Goal: Information Seeking & Learning: Understand process/instructions

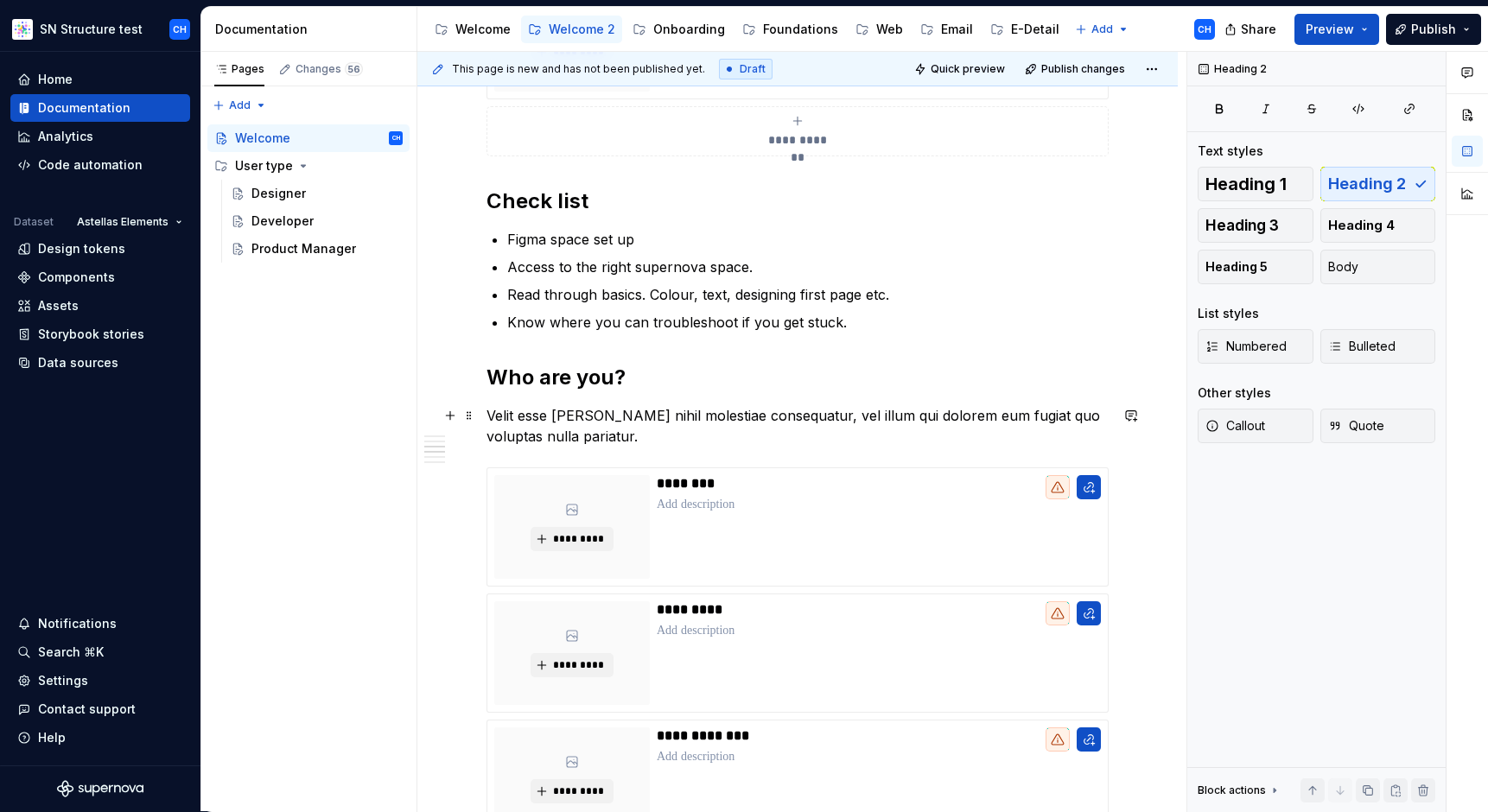
scroll to position [660, 0]
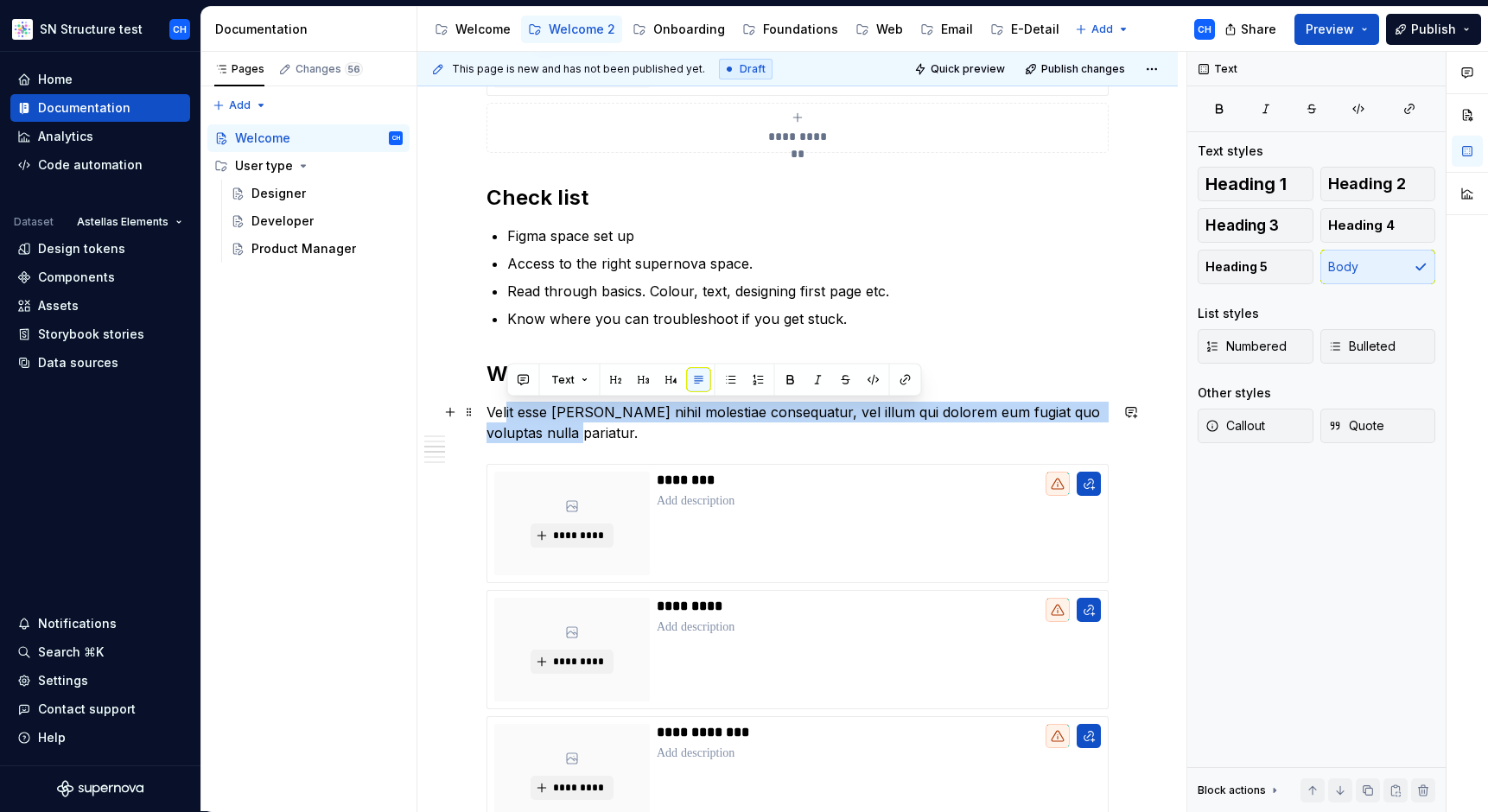
drag, startPoint x: 579, startPoint y: 435, endPoint x: 506, endPoint y: 415, distance: 75.7
click at [506, 415] on p "Velit esse [PERSON_NAME] nihil molestiae consequatur, vel illum qui dolorem eum…" at bounding box center [798, 423] width 623 height 41
click at [507, 416] on p "Velit esse [PERSON_NAME] nihil molestiae consequatur, vel illum qui dolorem eum…" at bounding box center [798, 423] width 623 height 41
drag, startPoint x: 988, startPoint y: 414, endPoint x: 484, endPoint y: 413, distance: 504.0
click at [484, 413] on div "**********" at bounding box center [797, 631] width 760 height 1994
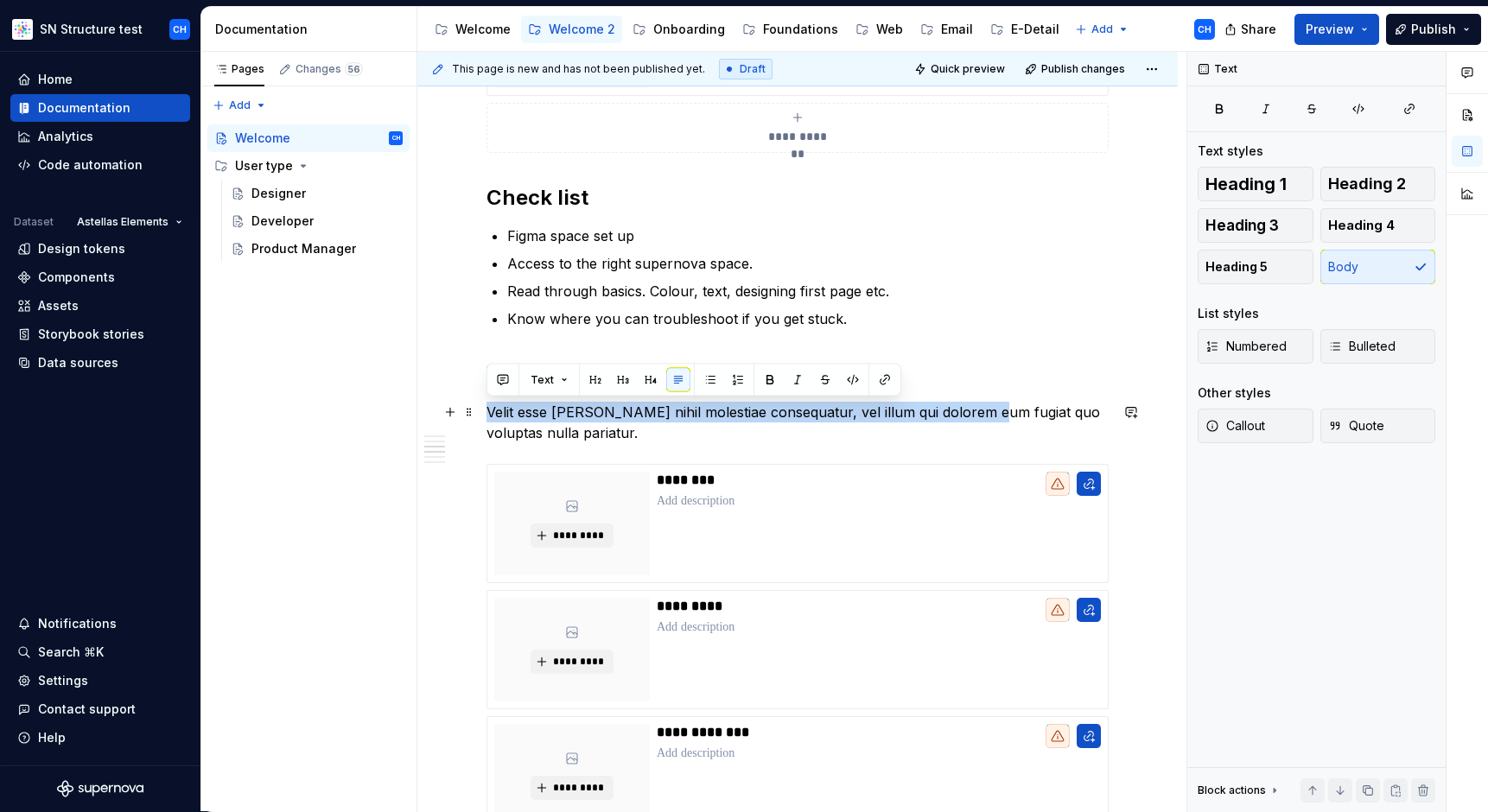
copy p "Velit esse [PERSON_NAME] nihil molestiae consequatur, vel illum qui dolorem eum…"
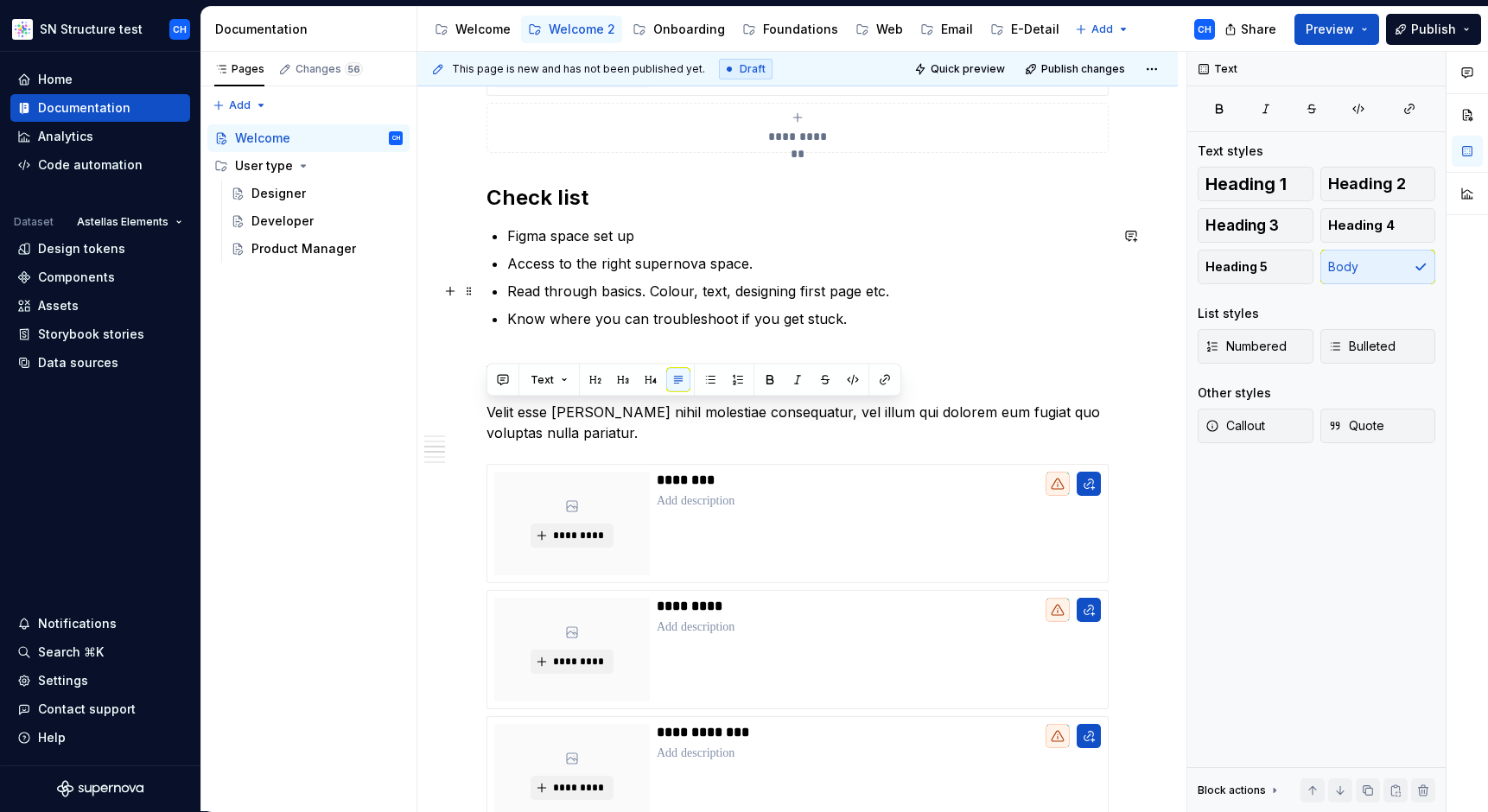
click at [606, 294] on p "Read through basics. Colour, text, designing first page etc." at bounding box center [807, 291] width 601 height 21
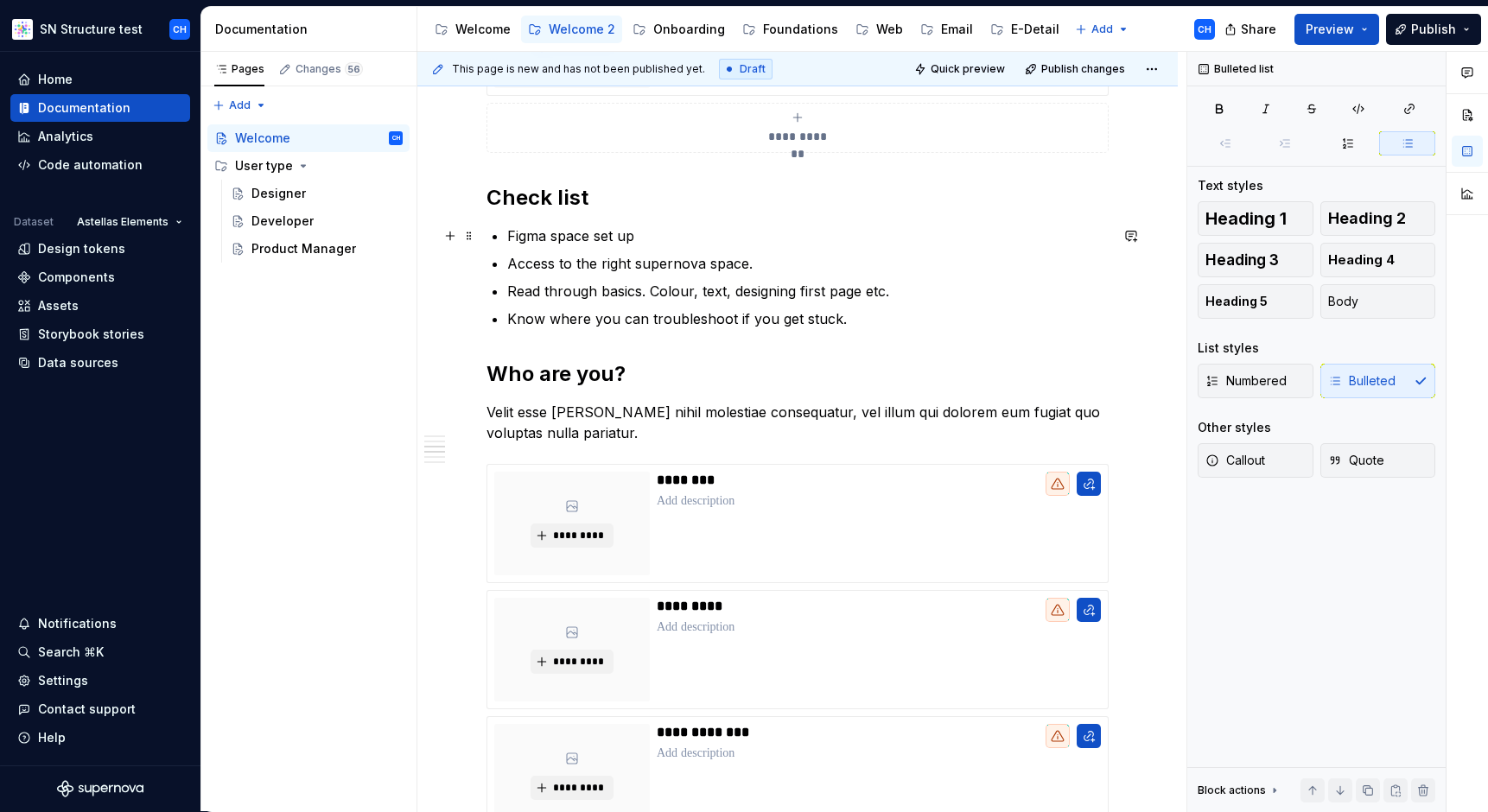
click at [591, 236] on p "Figma space set up" at bounding box center [807, 235] width 601 height 21
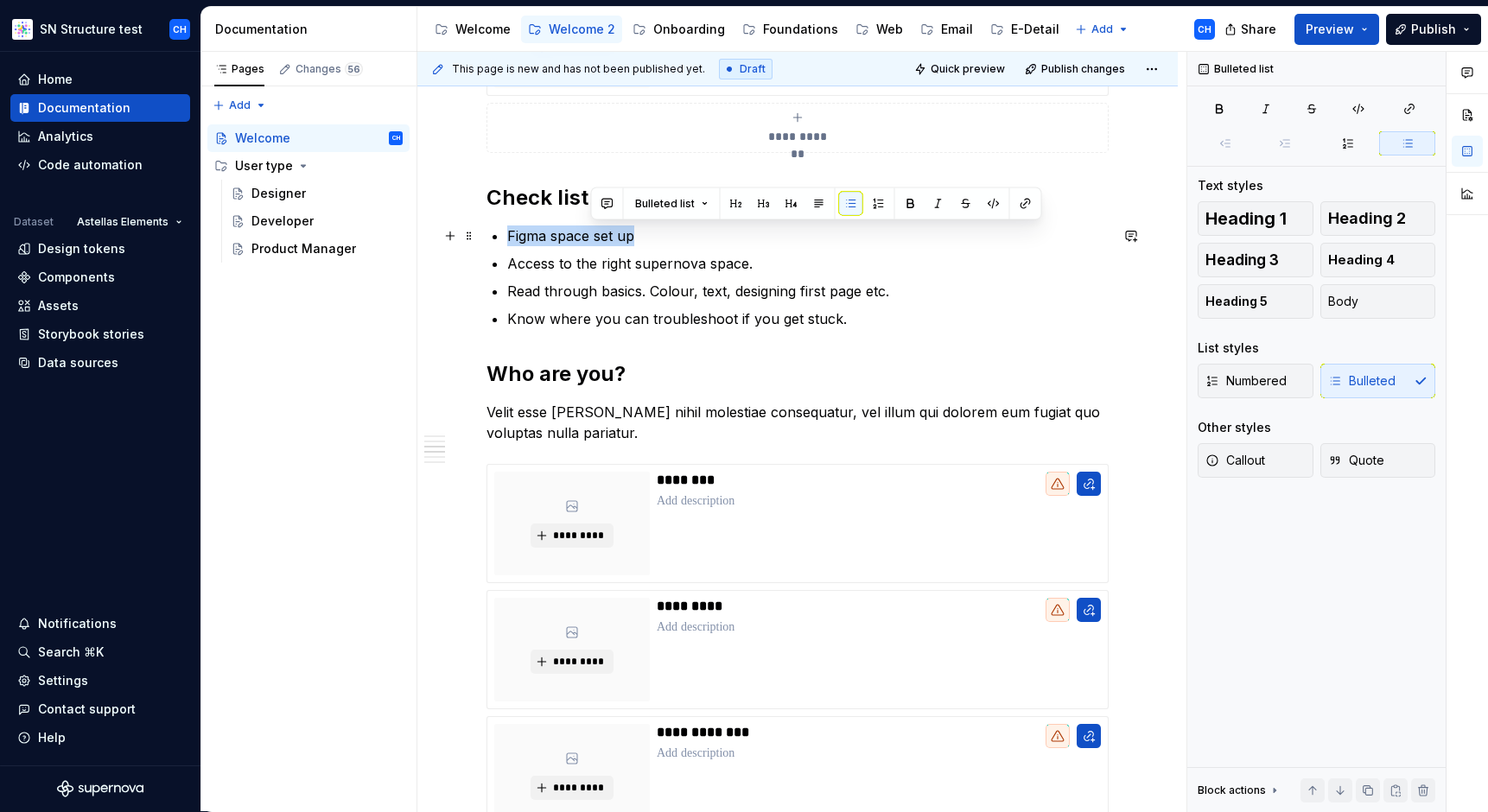
click at [591, 236] on p "Figma space set up" at bounding box center [807, 235] width 601 height 21
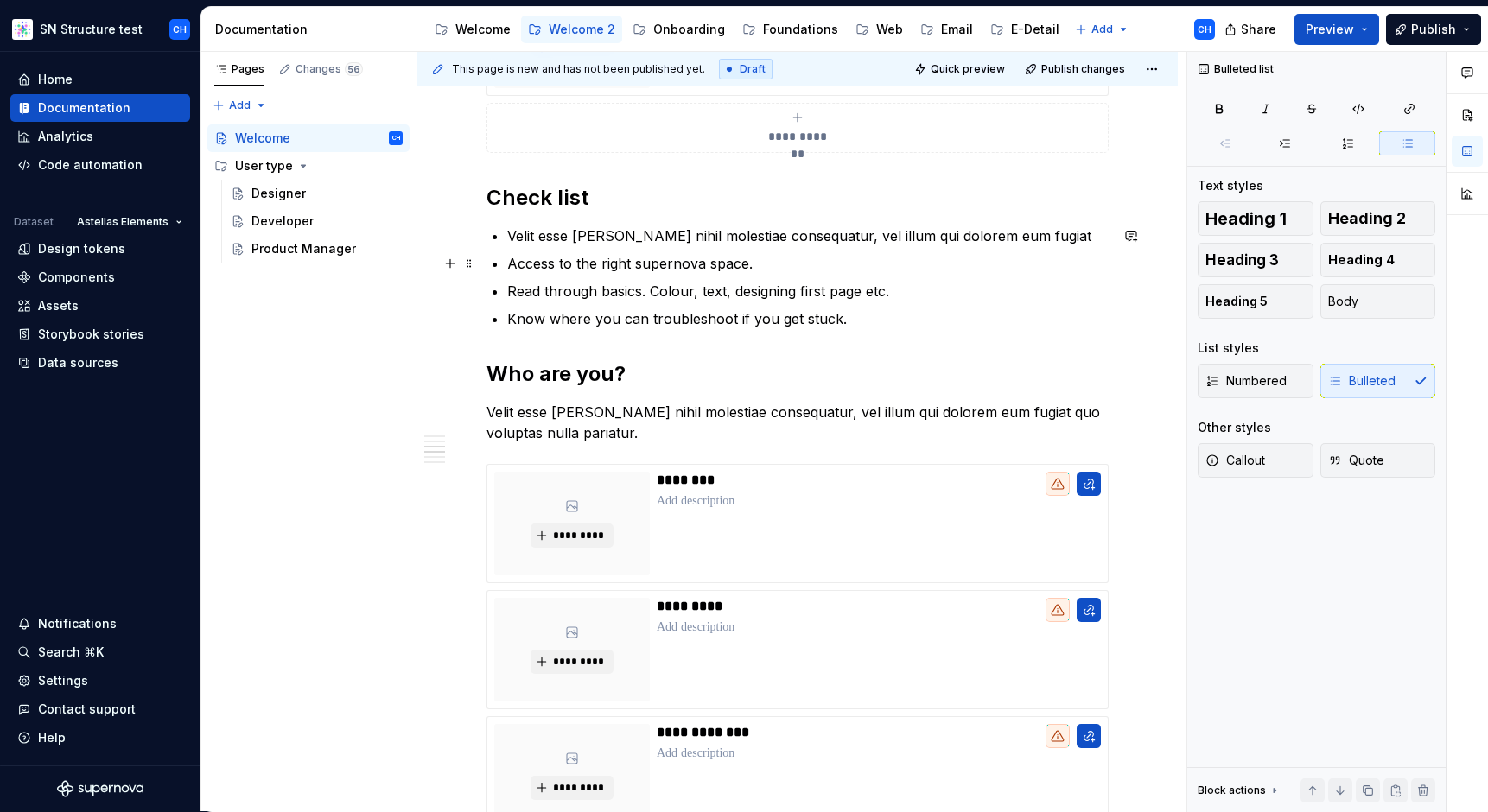
click at [601, 260] on p "Access to the right supernova space." at bounding box center [807, 262] width 601 height 21
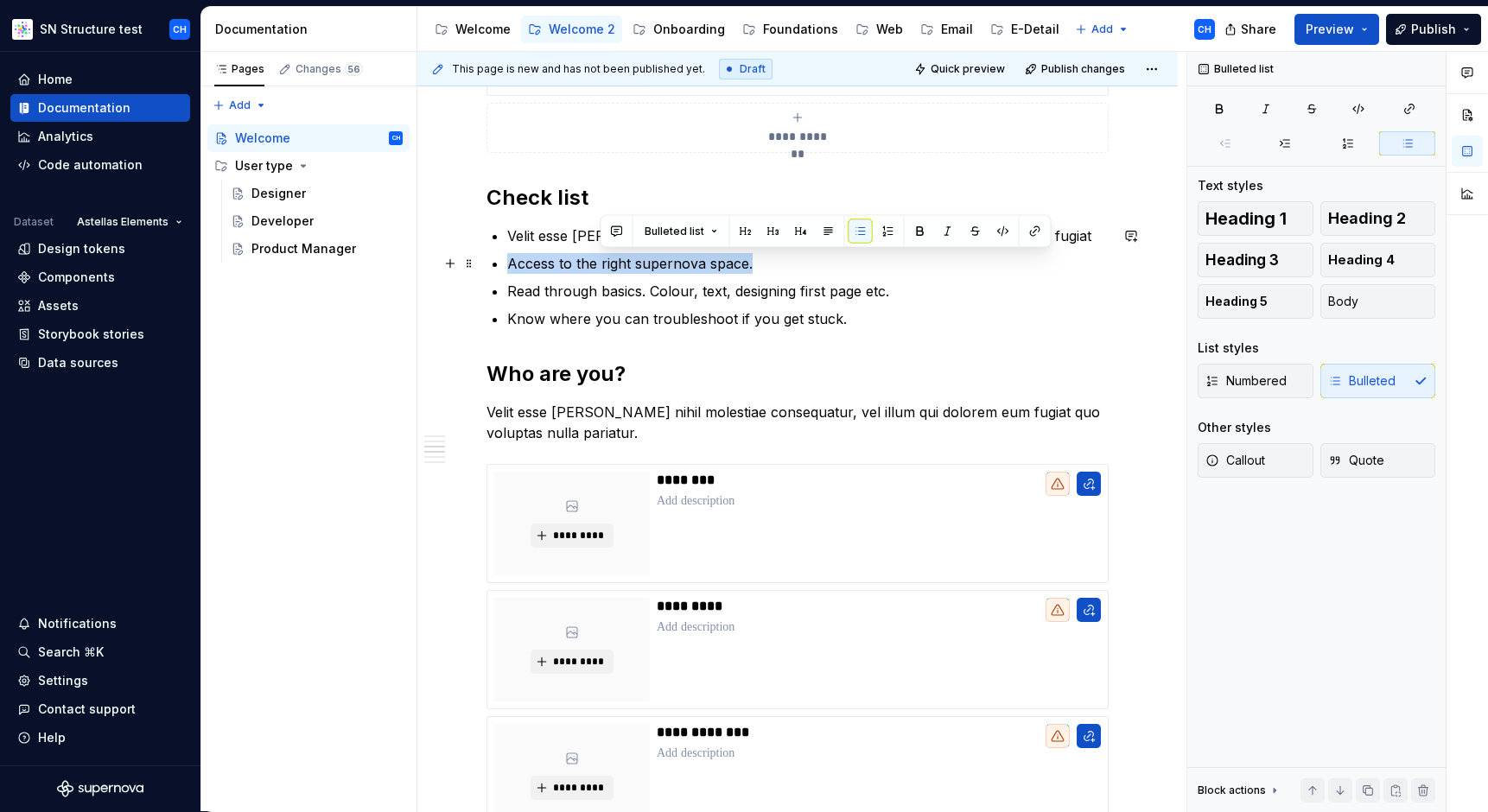
click at [601, 260] on p "Access to the right supernova space." at bounding box center [807, 262] width 601 height 21
paste div
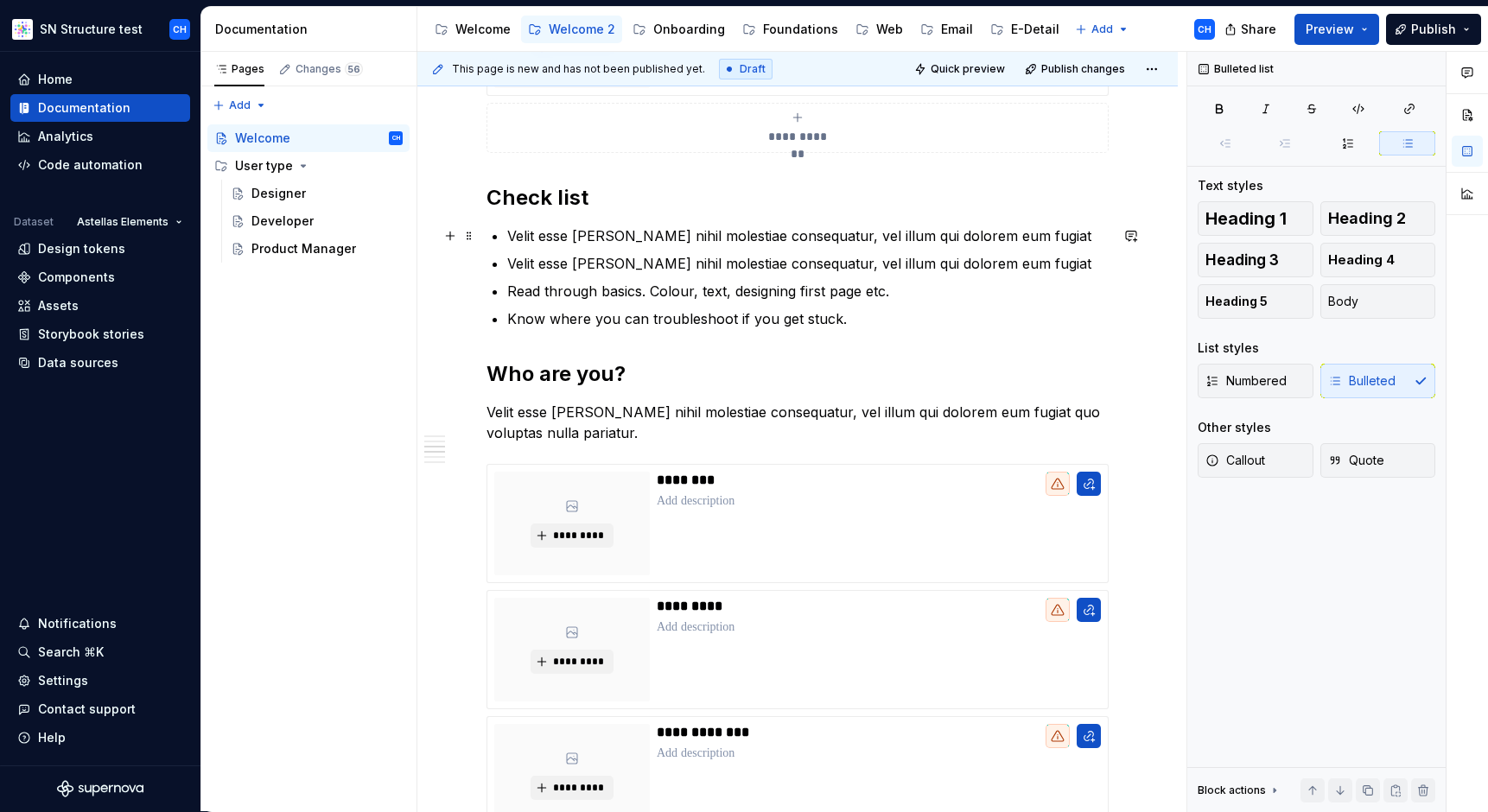
click at [1021, 234] on p "Velit esse [PERSON_NAME] nihil molestiae consequatur, vel illum qui dolorem eum…" at bounding box center [807, 235] width 601 height 21
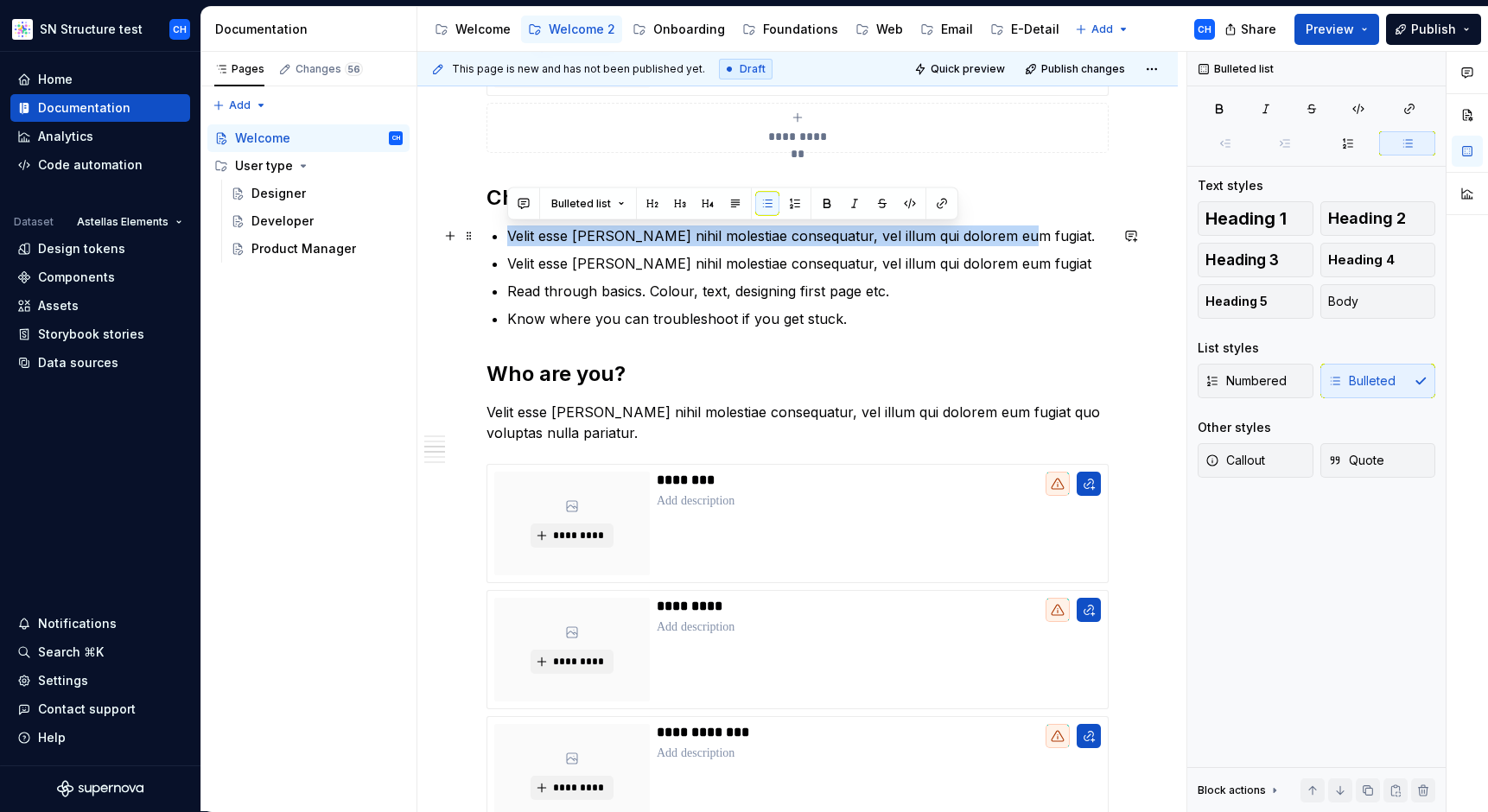
drag, startPoint x: 995, startPoint y: 230, endPoint x: 509, endPoint y: 231, distance: 486.0
click at [509, 231] on p "Velit esse [PERSON_NAME] nihil molestiae consequatur, vel illum qui dolorem eum…" at bounding box center [807, 235] width 601 height 21
copy p "Velit esse [PERSON_NAME] nihil molestiae consequatur, vel illum qui dolorem eum…"
click at [672, 295] on p "Read through basics. Colour, text, designing first page etc." at bounding box center [807, 291] width 601 height 21
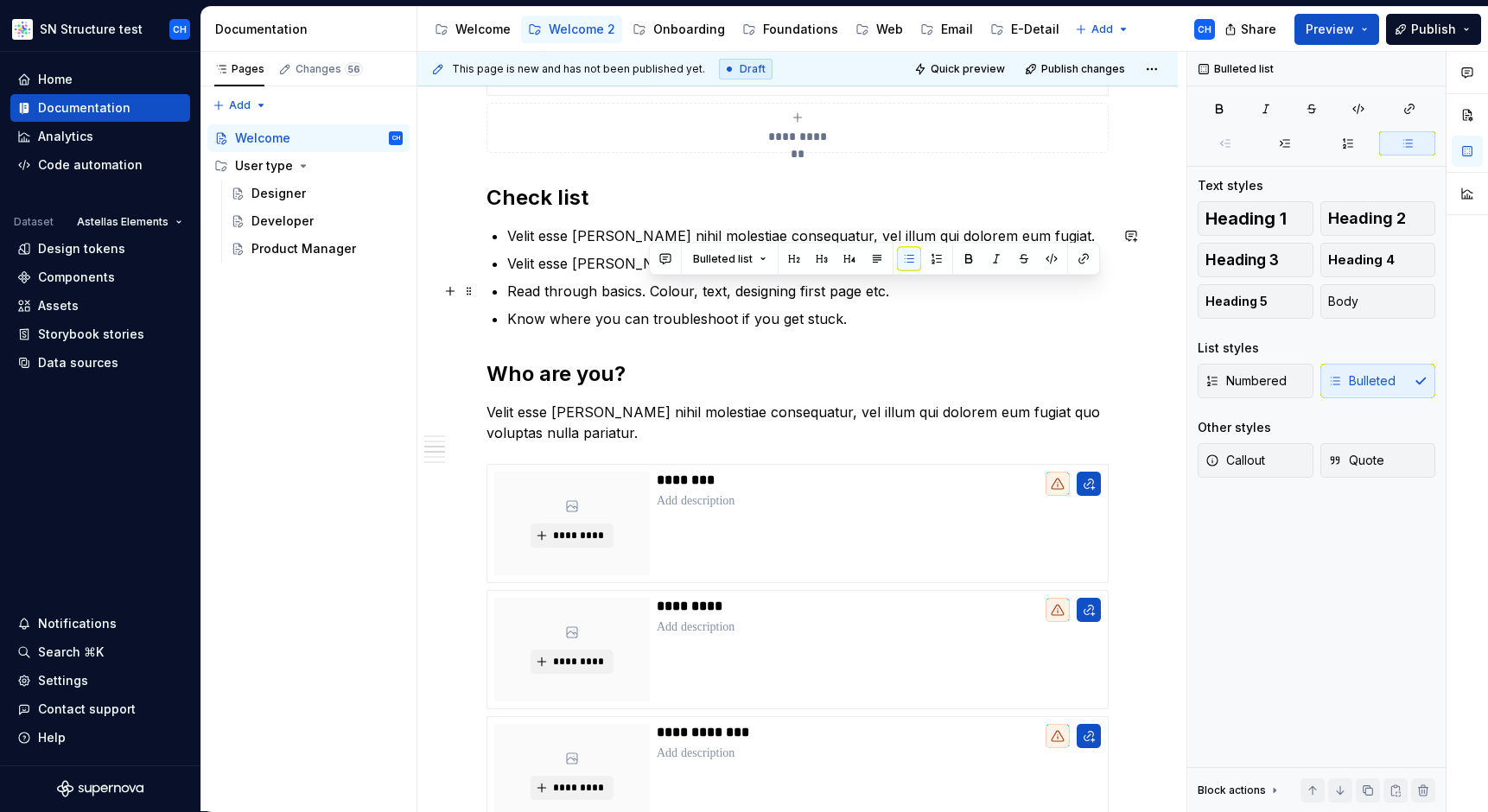
click at [672, 295] on p "Read through basics. Colour, text, designing first page etc." at bounding box center [807, 291] width 601 height 21
click at [684, 310] on p "Know where you can troubleshoot if you get stuck." at bounding box center [807, 319] width 601 height 21
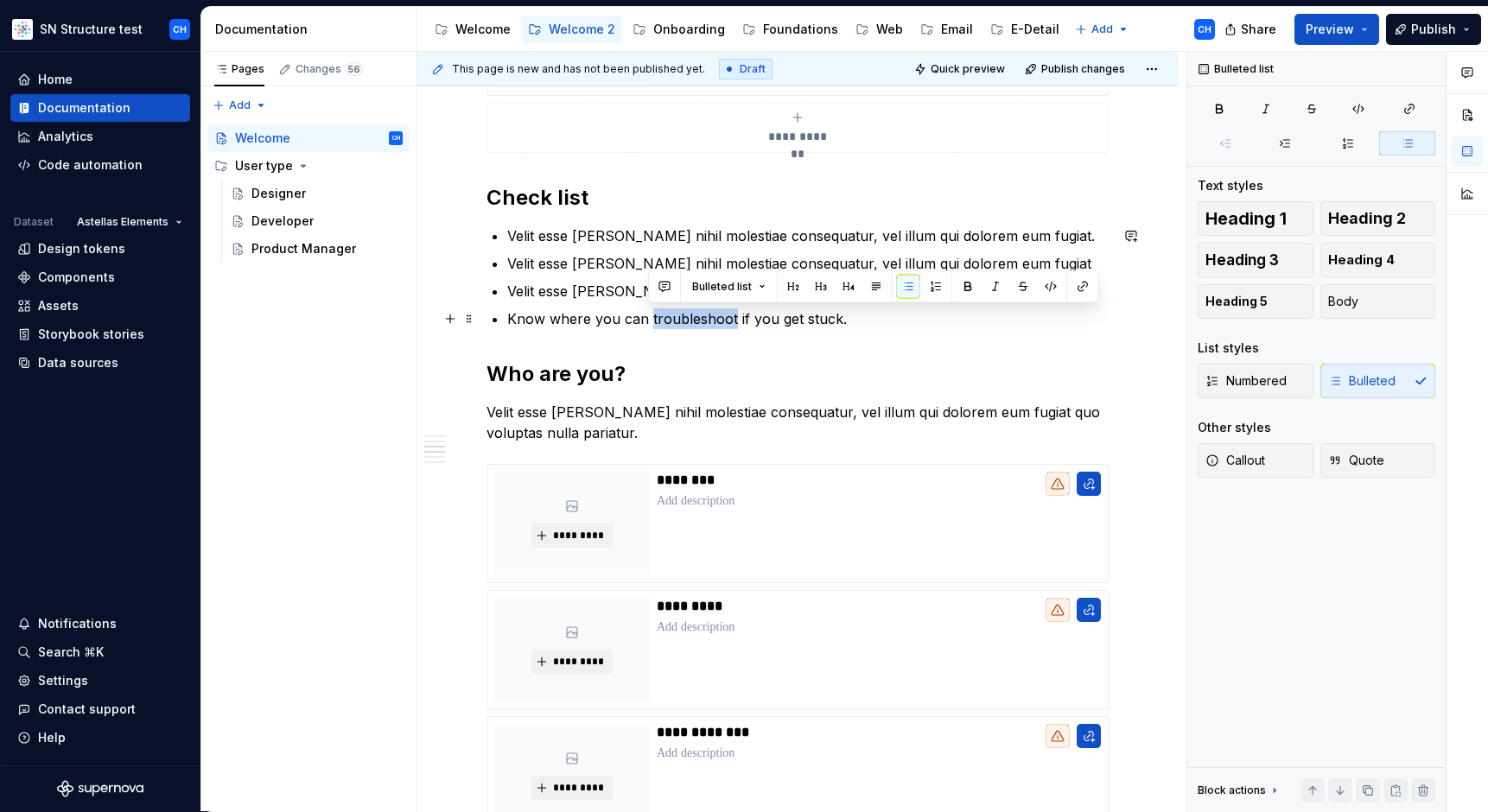
click at [684, 310] on p "Know where you can troubleshoot if you get stuck." at bounding box center [807, 319] width 601 height 21
click at [787, 313] on p "Velit esse [PERSON_NAME] nihil molestiae consequatur, vel illum qui dolorem eum…" at bounding box center [807, 319] width 601 height 21
click at [812, 335] on div "**********" at bounding box center [798, 520] width 623 height 1688
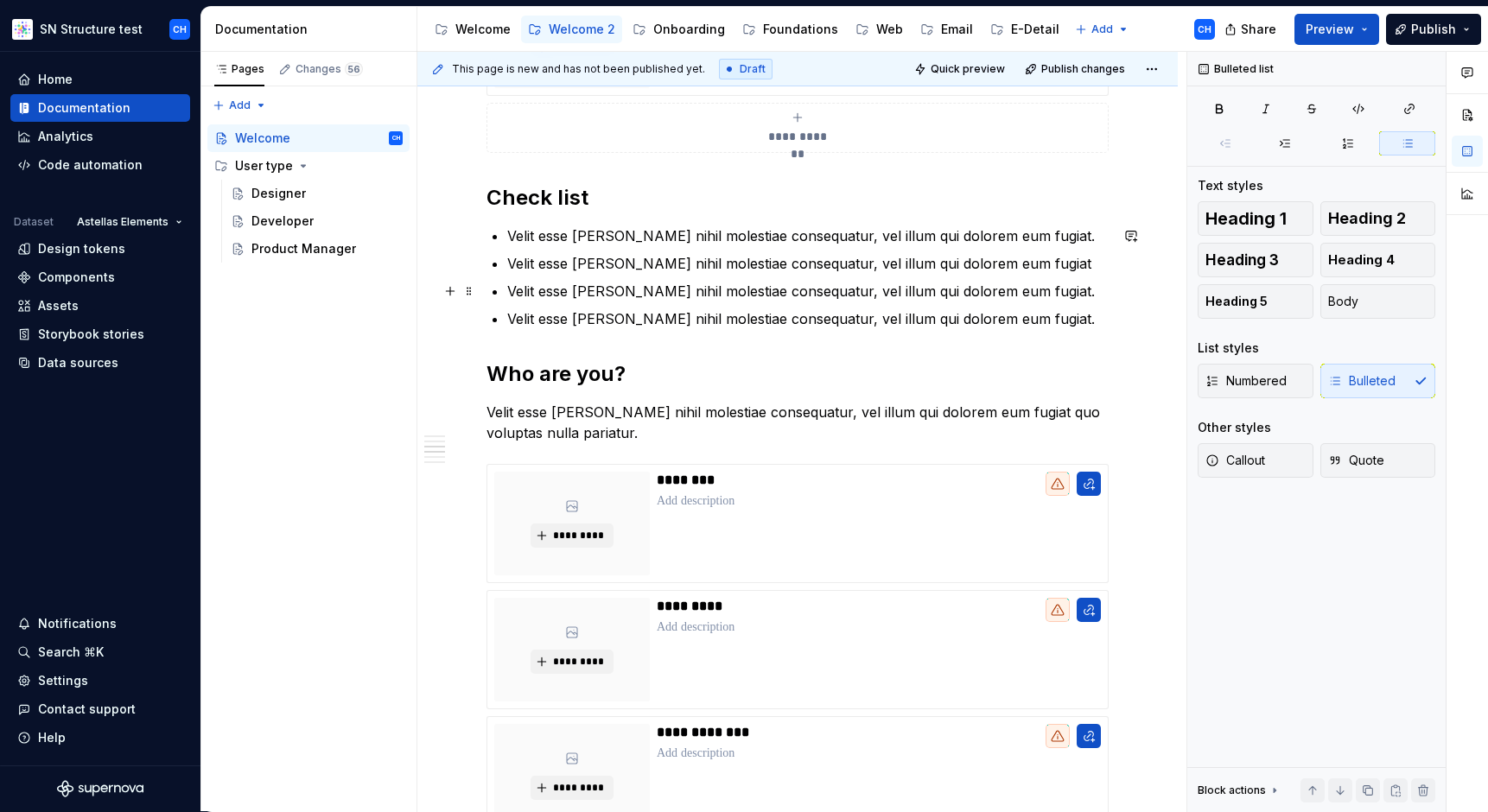
click at [807, 295] on p "Velit esse [PERSON_NAME] nihil molestiae consequatur, vel illum qui dolorem eum…" at bounding box center [807, 291] width 601 height 21
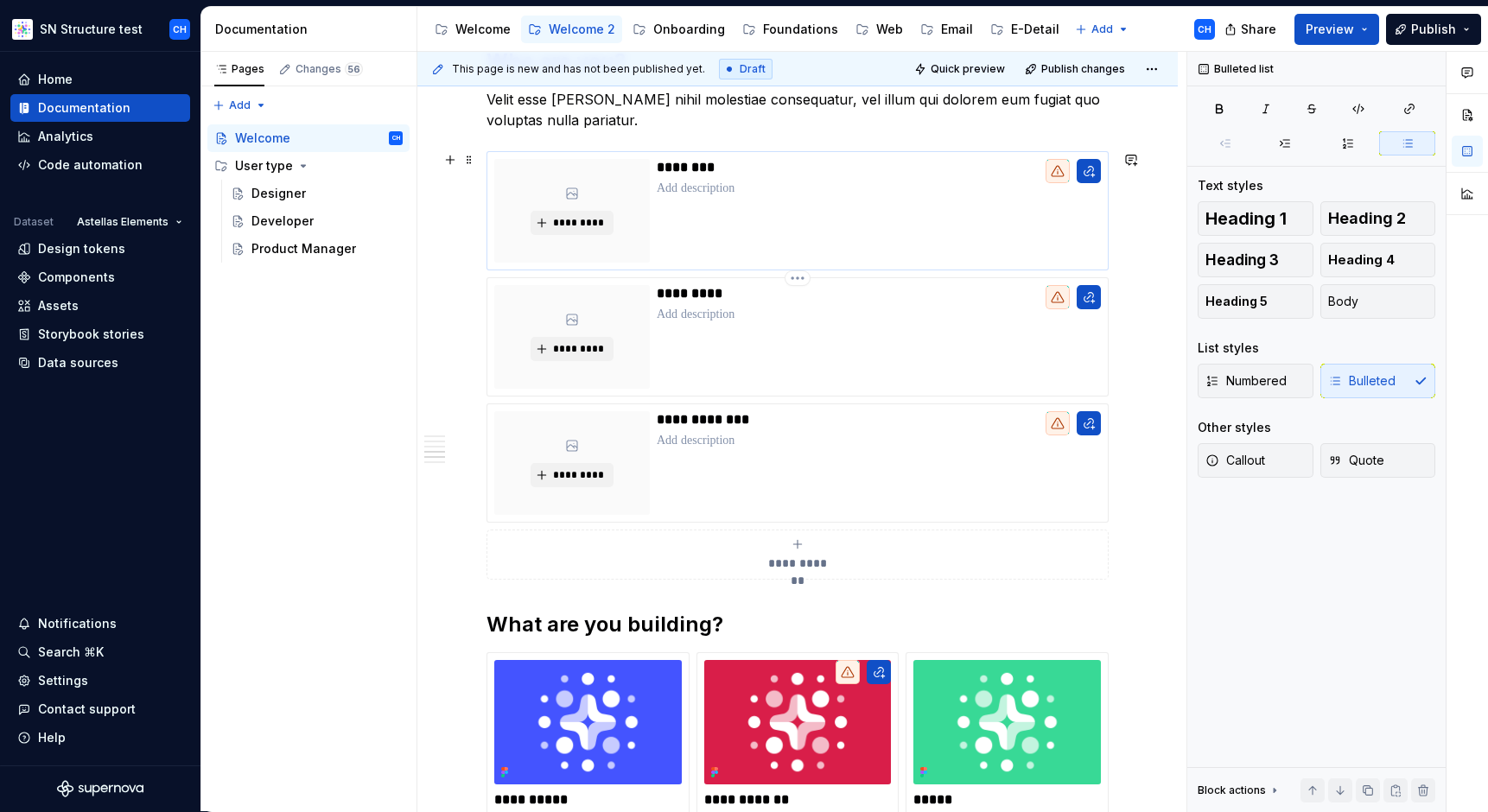
scroll to position [972, 0]
click at [689, 165] on p "********" at bounding box center [878, 168] width 444 height 18
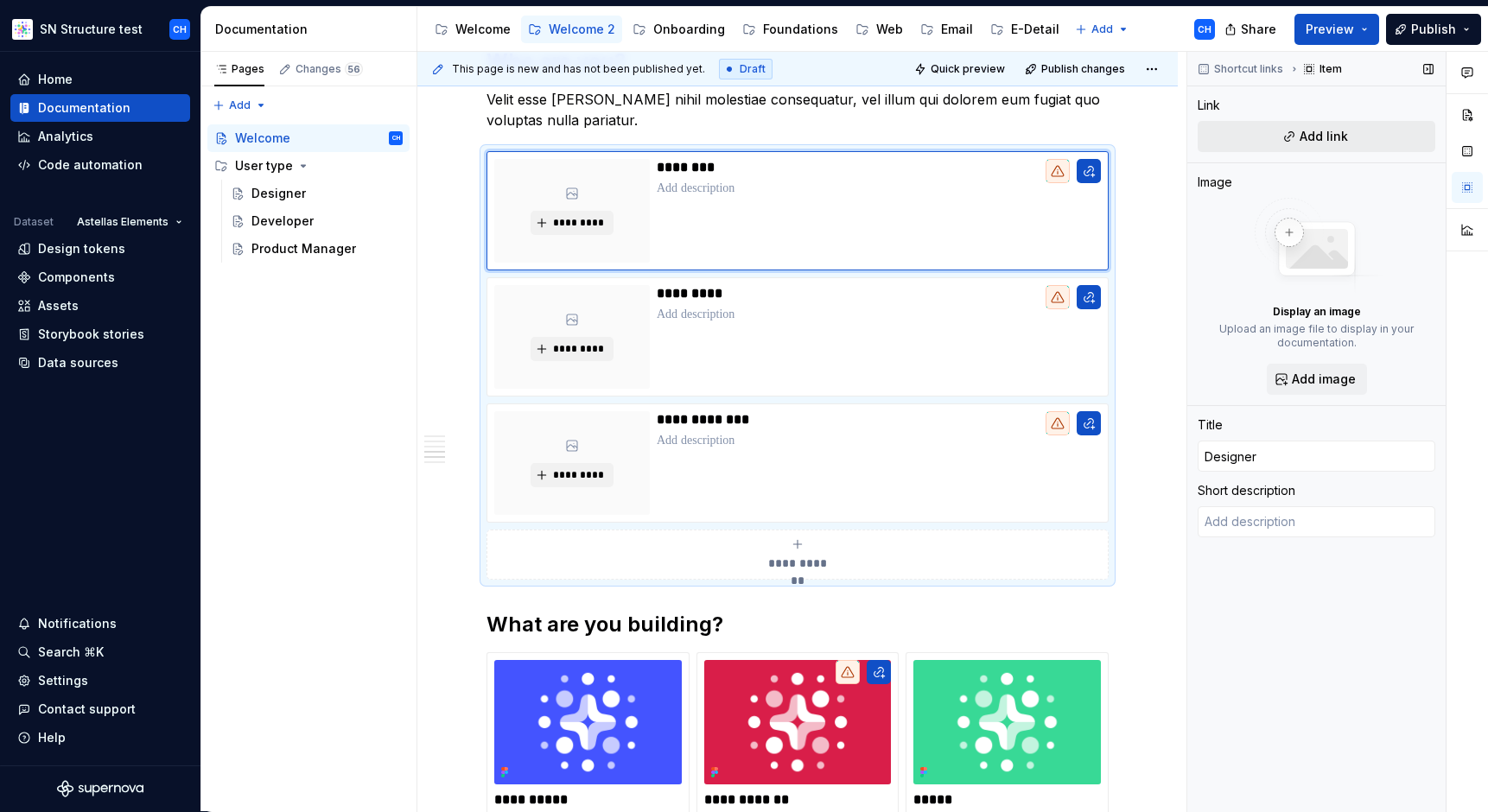
click at [1319, 139] on span "Add link" at bounding box center [1323, 137] width 48 height 18
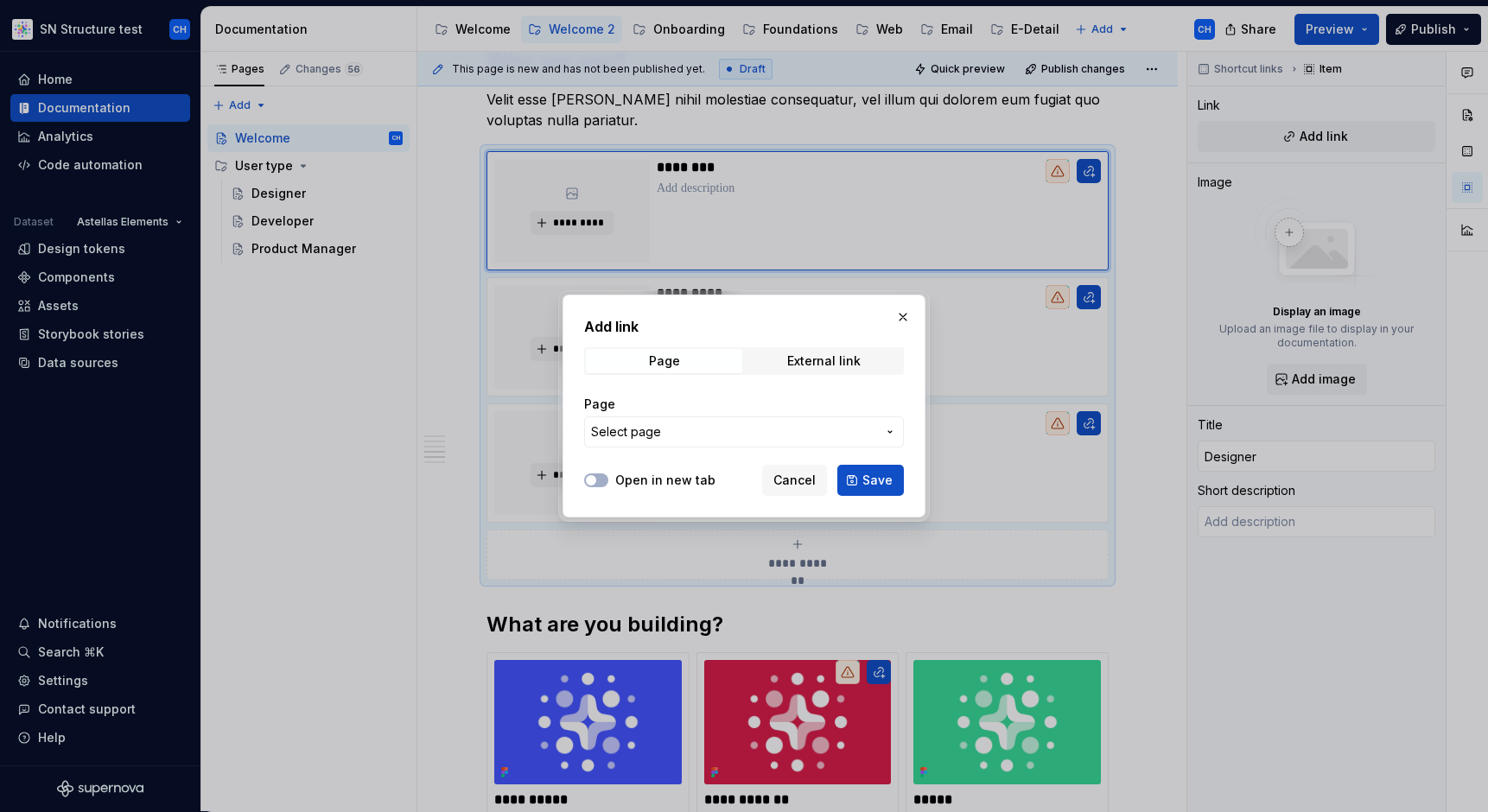
click at [717, 423] on span "Select page" at bounding box center [734, 432] width 285 height 18
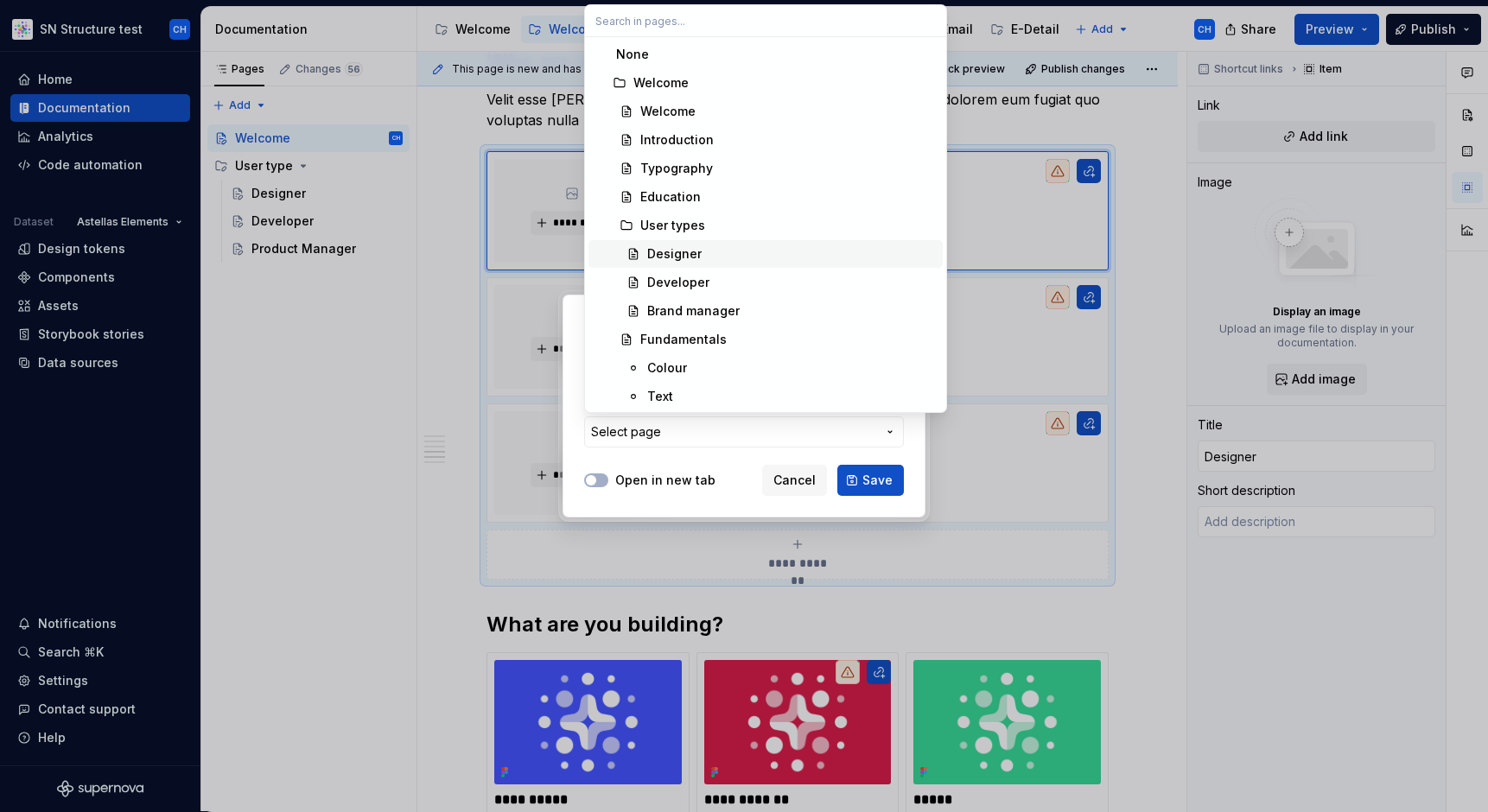
click at [700, 255] on div "Designer" at bounding box center [791, 255] width 288 height 18
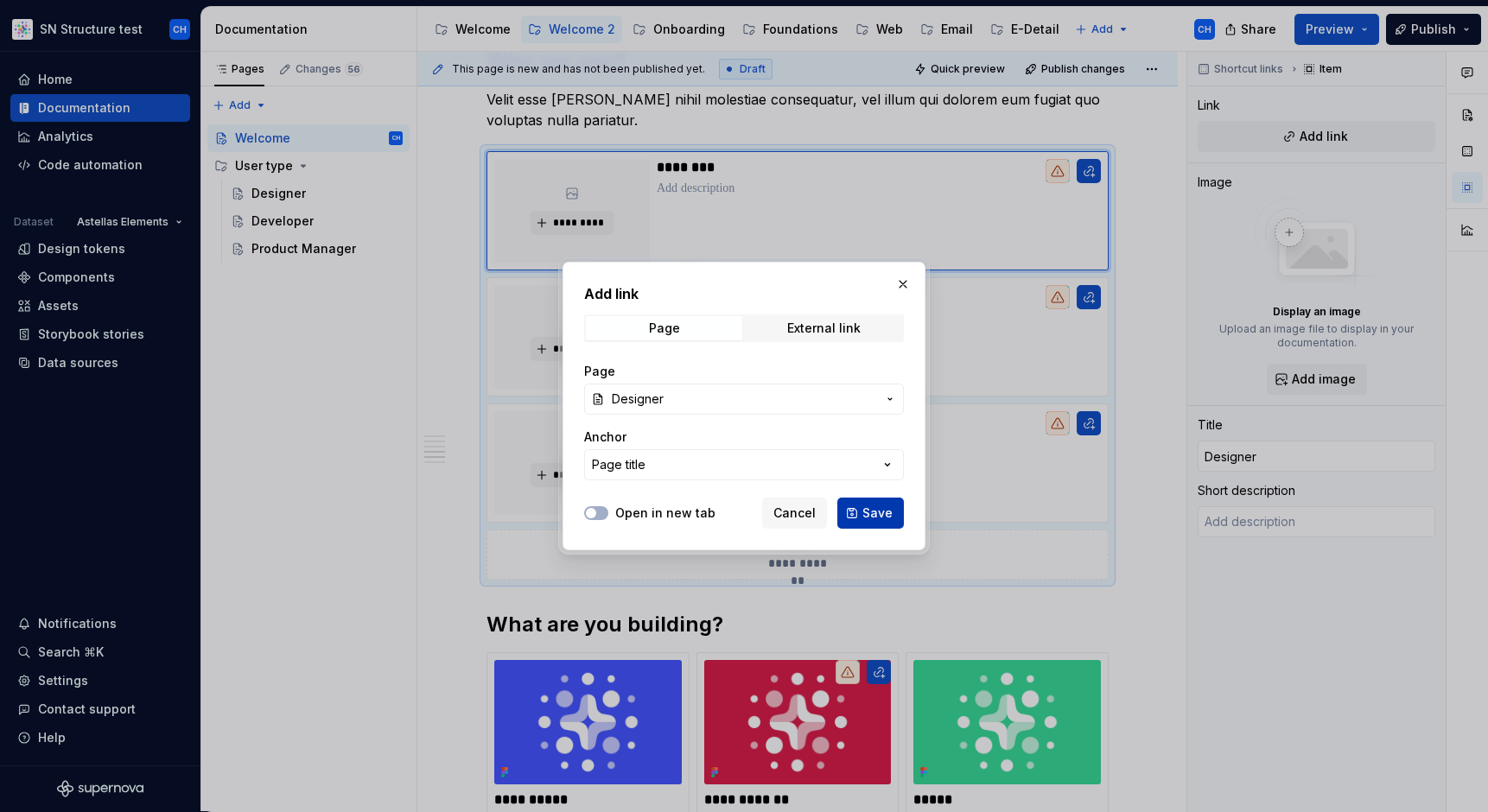
click at [854, 508] on button "Save" at bounding box center [870, 513] width 67 height 31
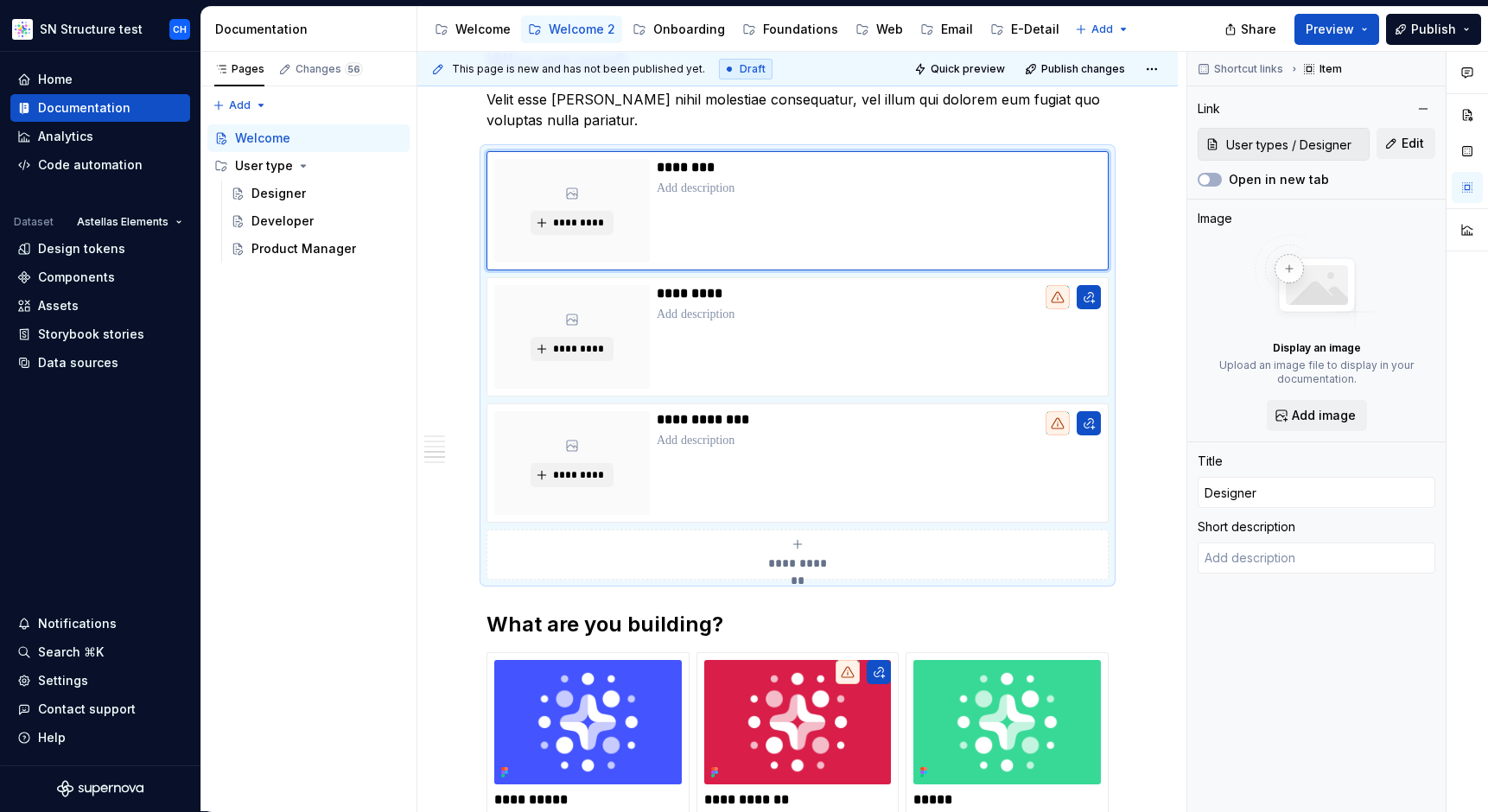
type textarea "*"
